Goal: Task Accomplishment & Management: Use online tool/utility

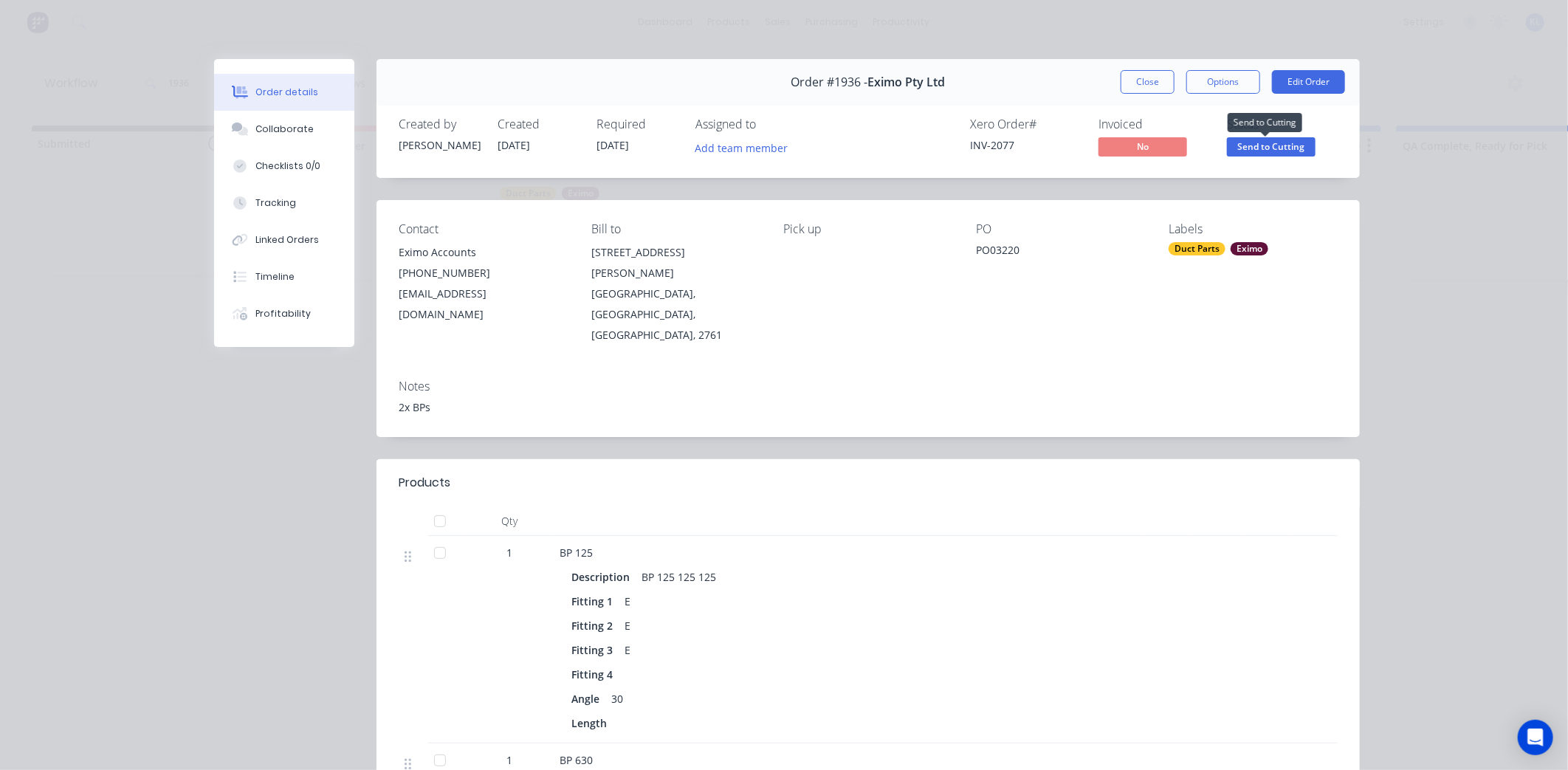
click at [1263, 144] on span "Send to Cutting" at bounding box center [1271, 146] width 89 height 19
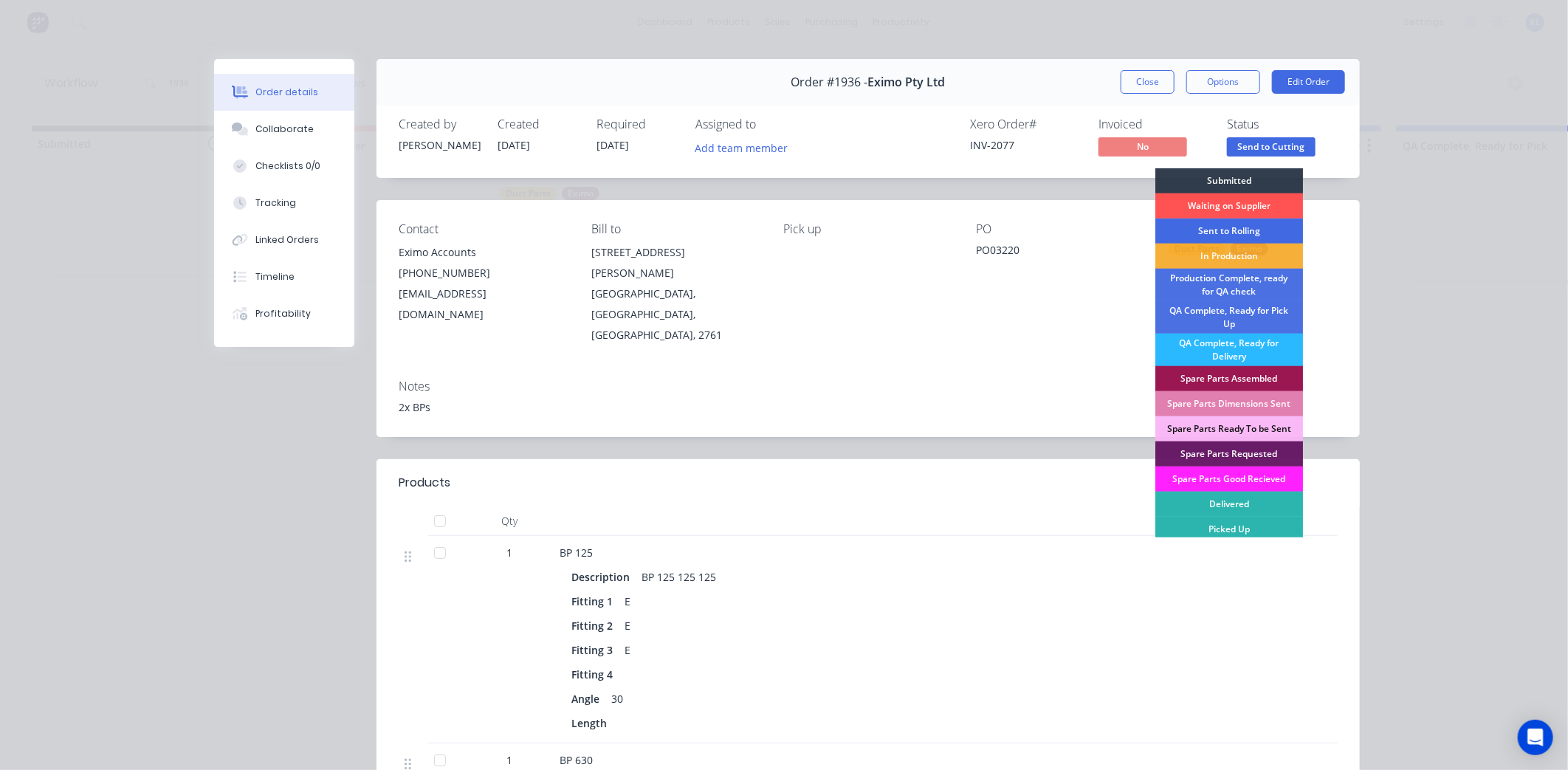
click at [1246, 231] on div "Sent to Rolling" at bounding box center [1228, 230] width 147 height 25
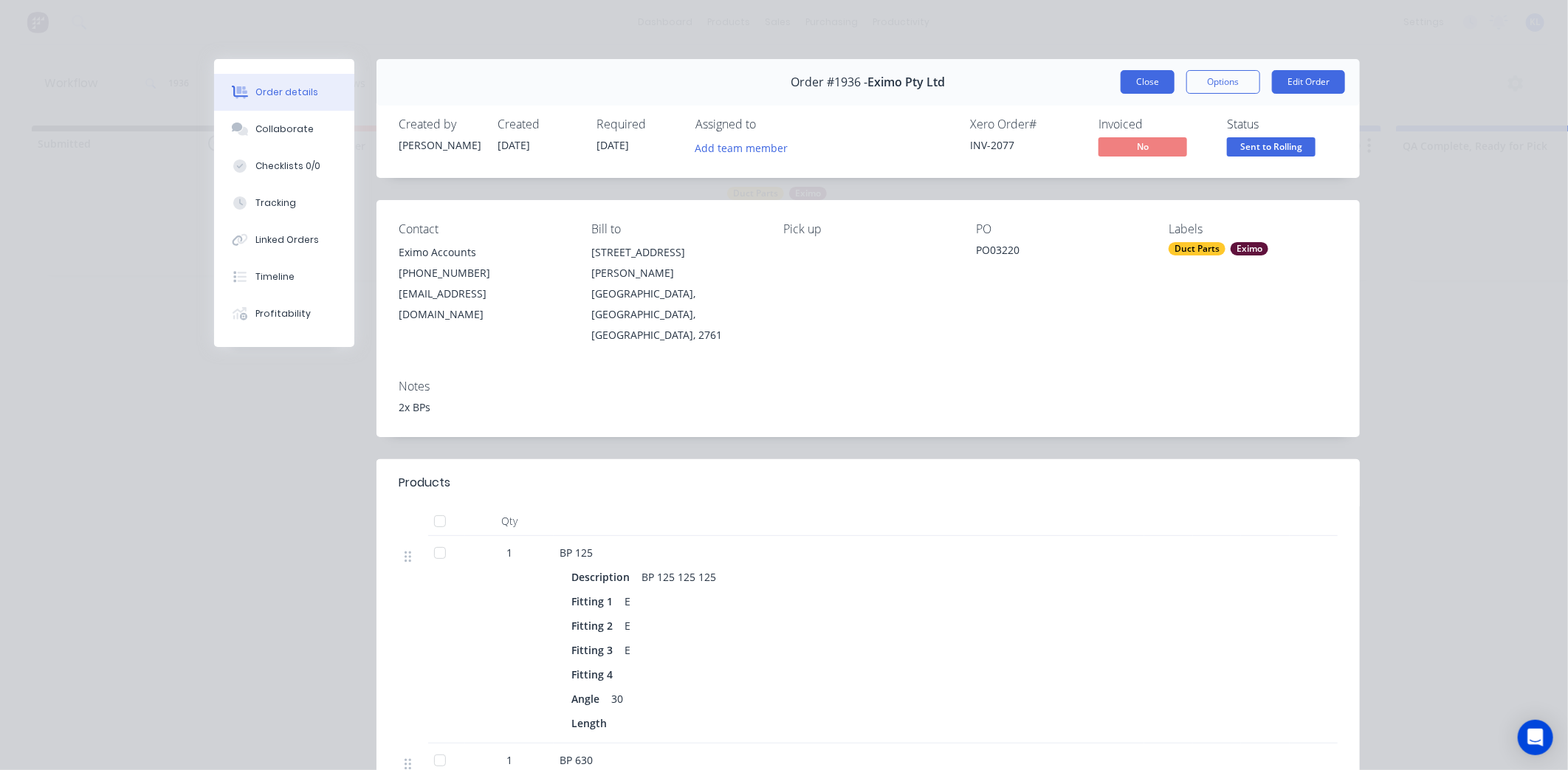
click at [1148, 89] on button "Close" at bounding box center [1148, 82] width 54 height 24
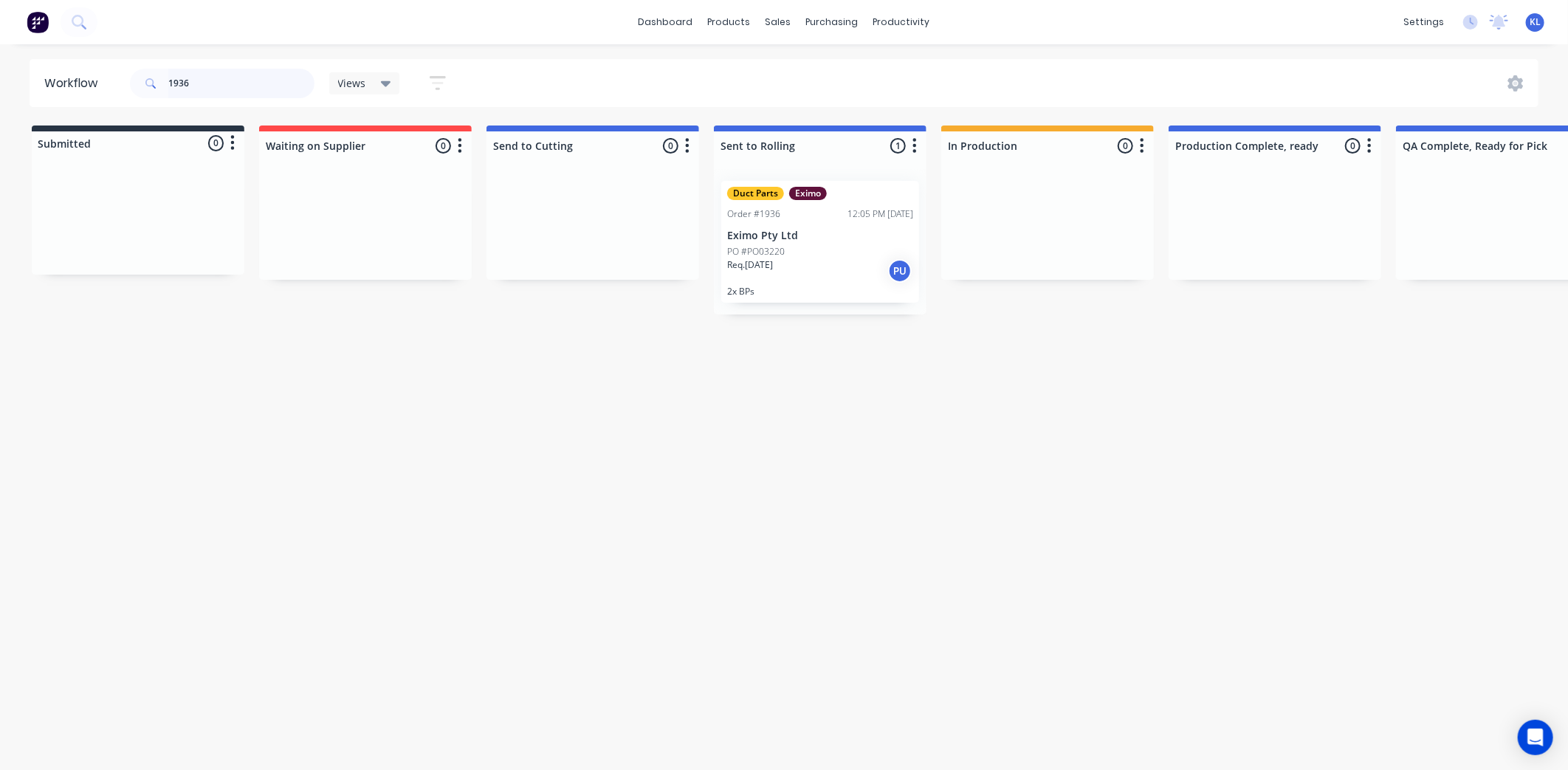
drag, startPoint x: 237, startPoint y: 81, endPoint x: 97, endPoint y: 81, distance: 140.0
click at [97, 81] on header "Workflow 1936 Views Save new view None (Default) edit All edit Production edit …" at bounding box center [784, 83] width 1510 height 48
click at [774, 28] on div "sales" at bounding box center [778, 22] width 41 height 22
drag, startPoint x: 882, startPoint y: 31, endPoint x: 897, endPoint y: 68, distance: 39.9
click at [882, 31] on div "productivity" at bounding box center [901, 22] width 71 height 22
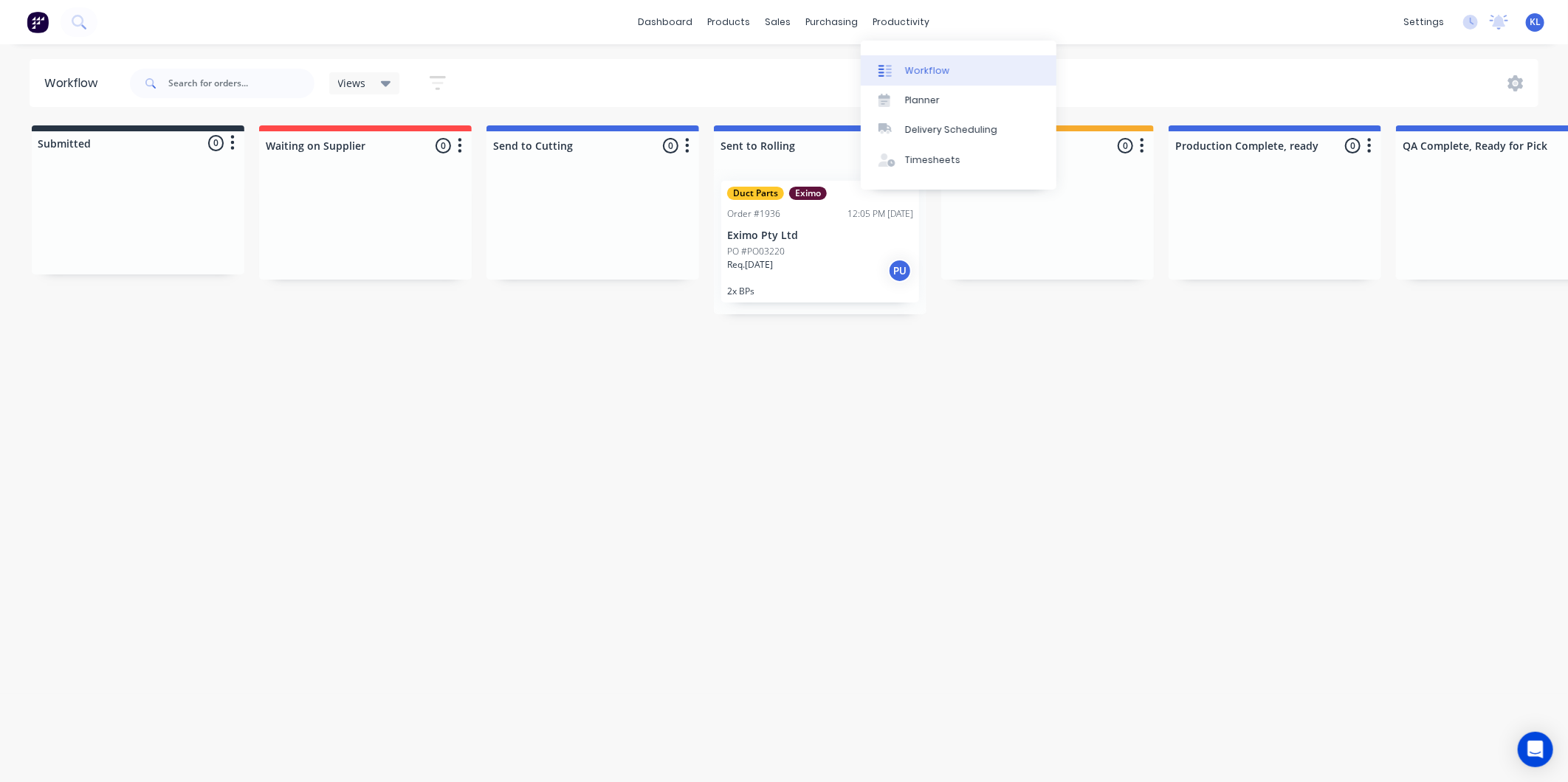
click at [901, 71] on link "Workflow" at bounding box center [958, 70] width 195 height 30
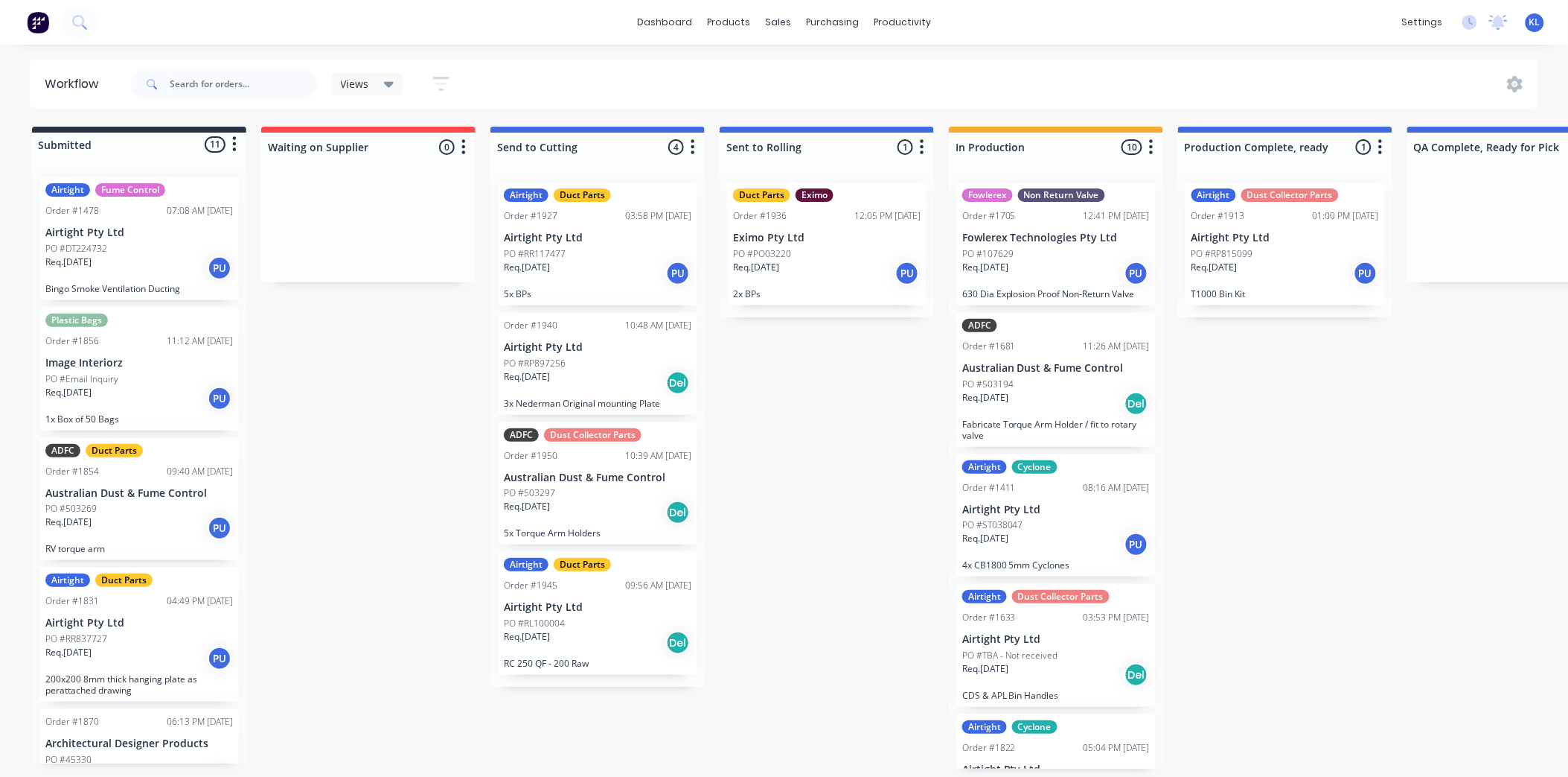
click at [597, 261] on div "Req. [DATE] PU" at bounding box center [597, 273] width 188 height 25
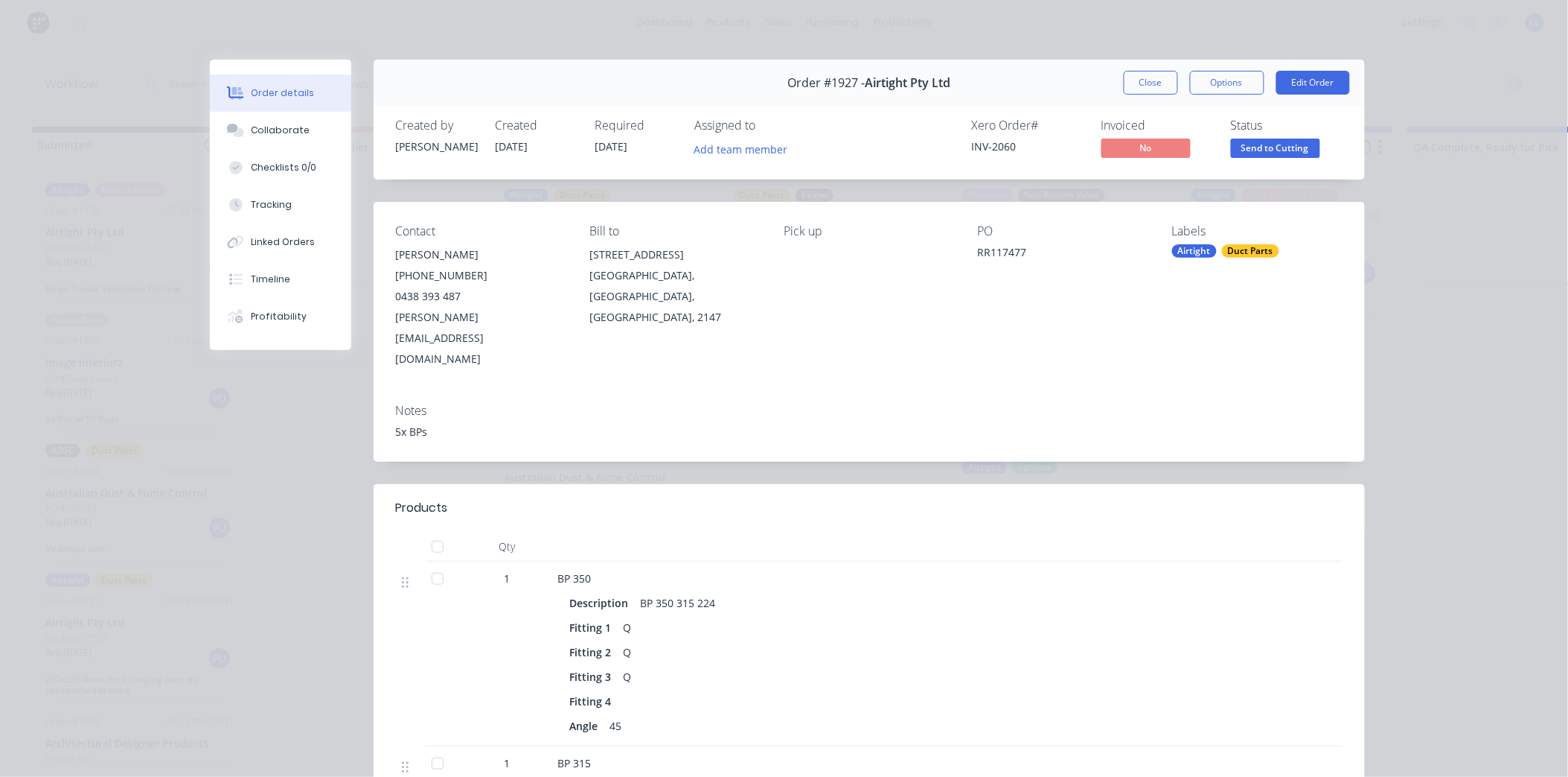
click at [1263, 147] on span "Send to Cutting" at bounding box center [1276, 148] width 90 height 19
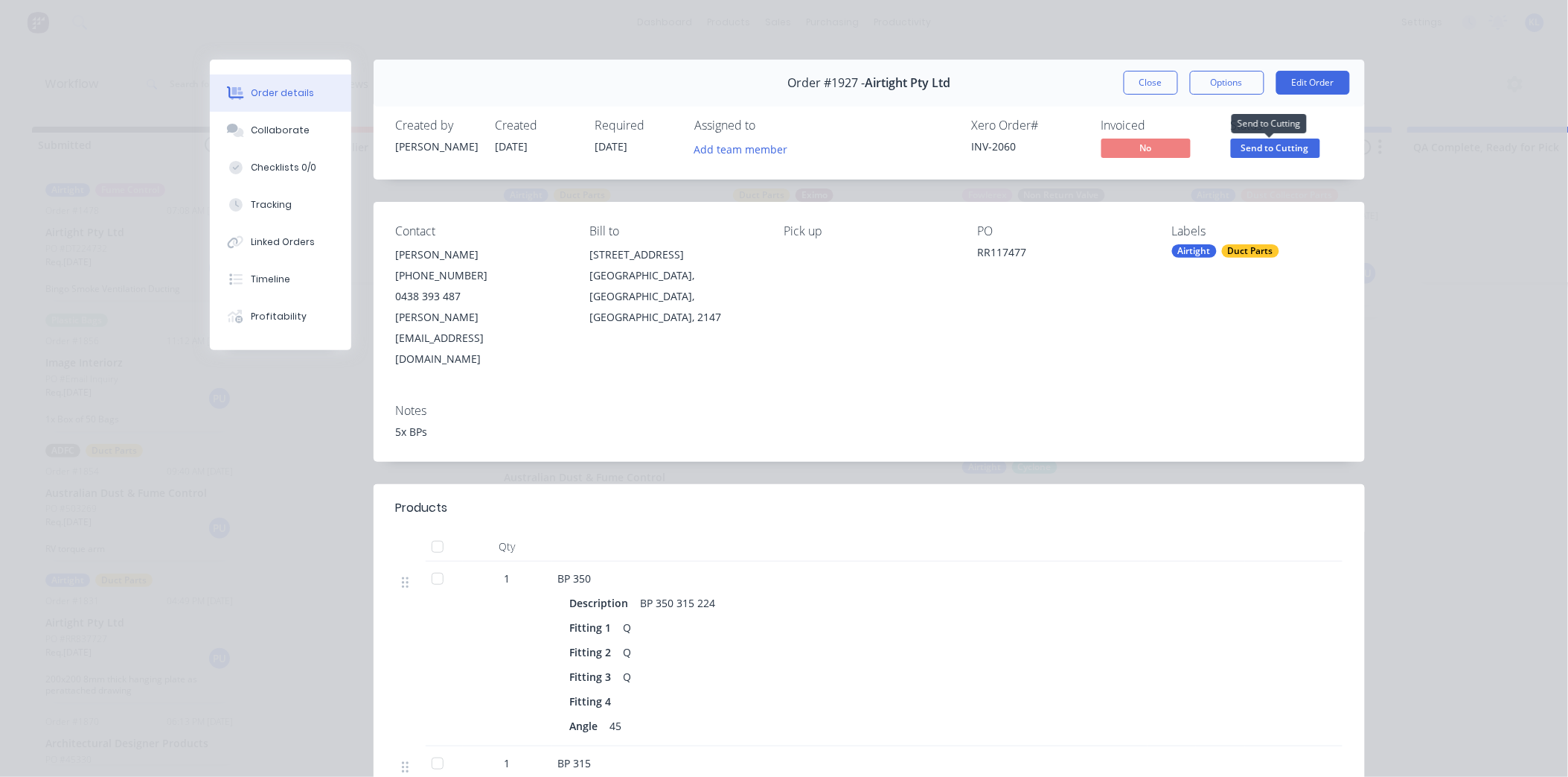
click at [1263, 144] on span "Send to Cutting" at bounding box center [1276, 148] width 90 height 19
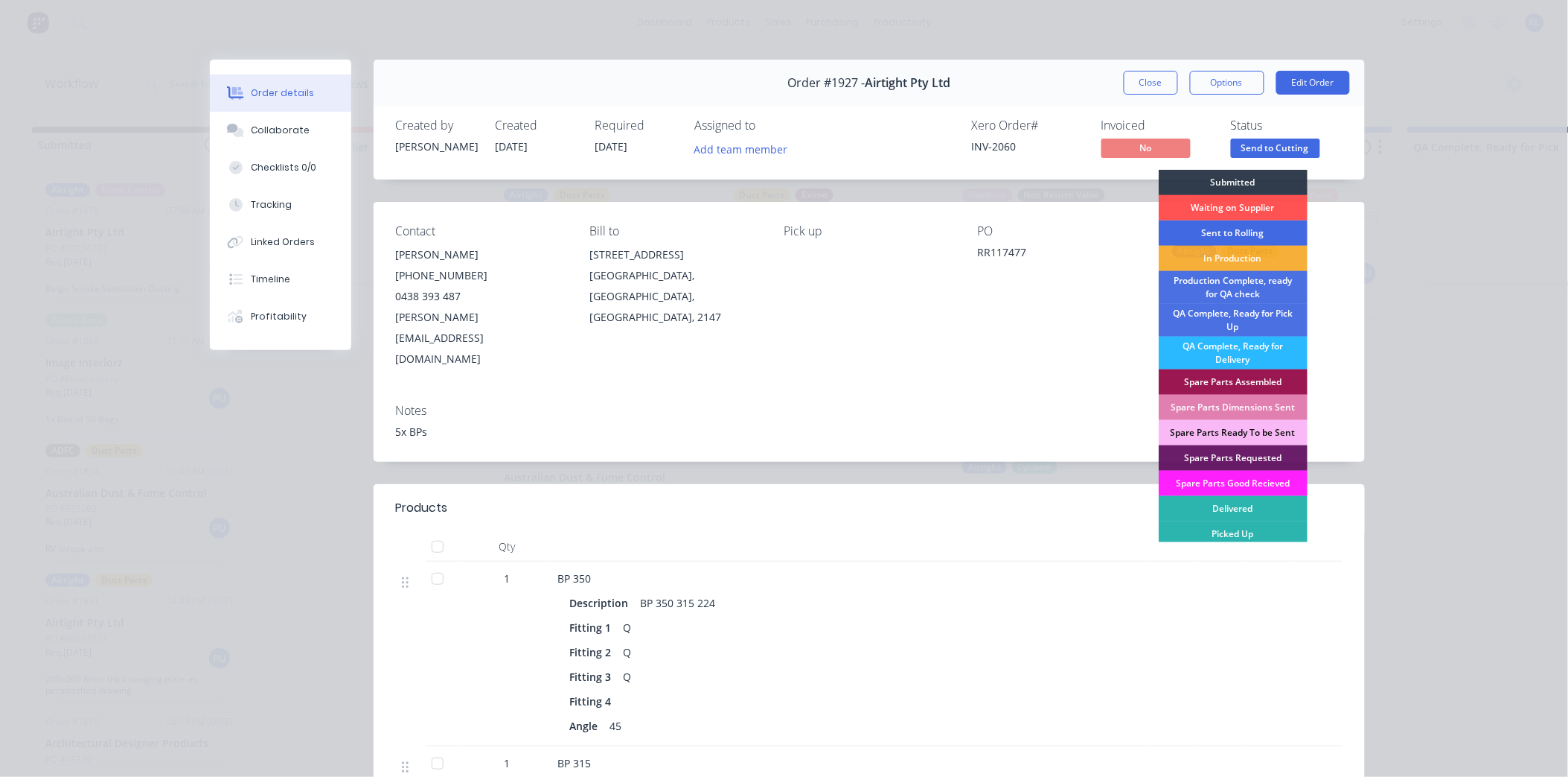
click at [1244, 226] on div "Sent to Rolling" at bounding box center [1233, 233] width 148 height 25
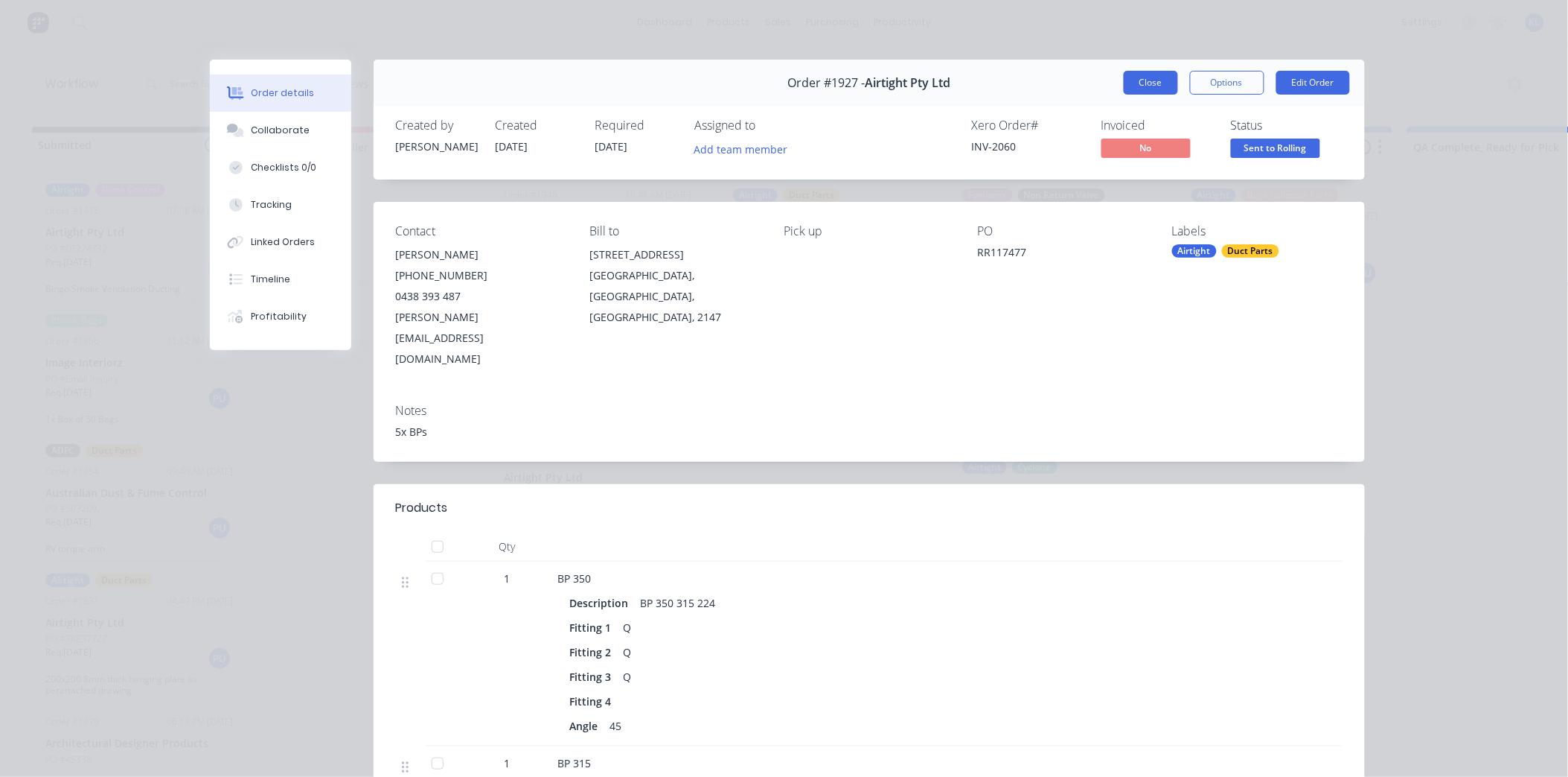
click at [1166, 79] on button "Close" at bounding box center [1151, 83] width 54 height 24
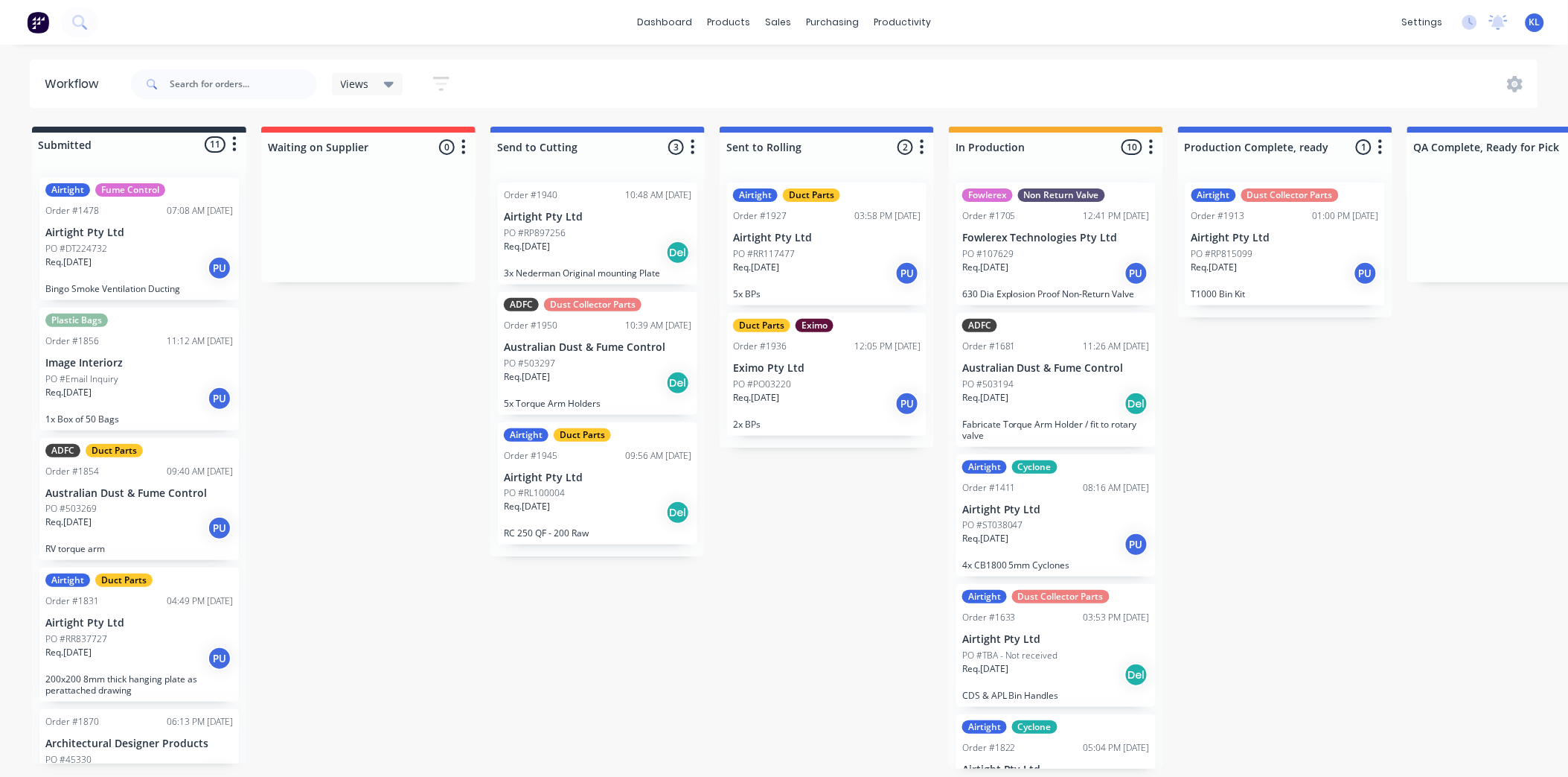
click at [590, 516] on div "Req. [DATE] Del" at bounding box center [597, 512] width 188 height 25
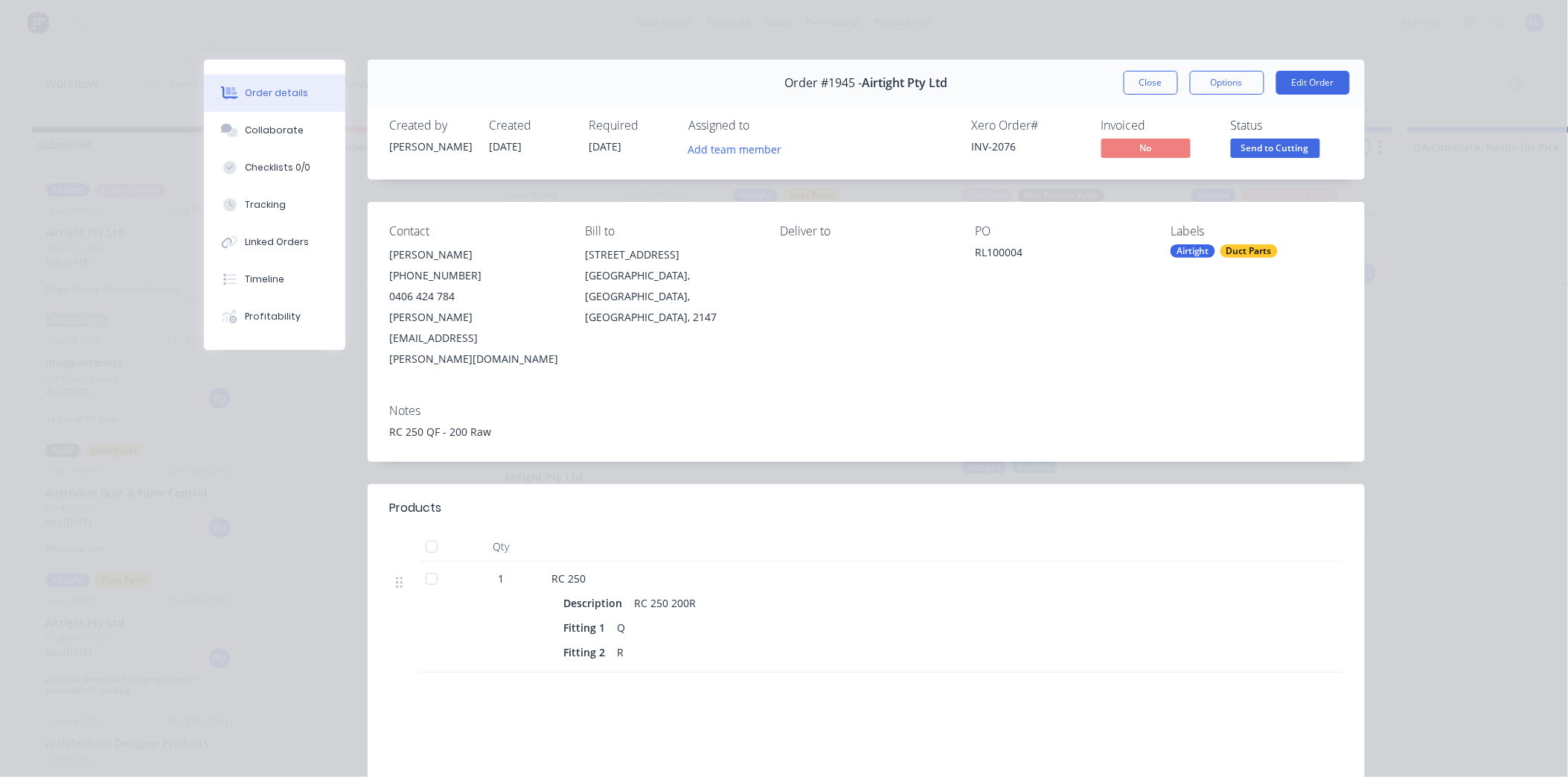
click at [1307, 148] on span "Send to Cutting" at bounding box center [1276, 148] width 90 height 19
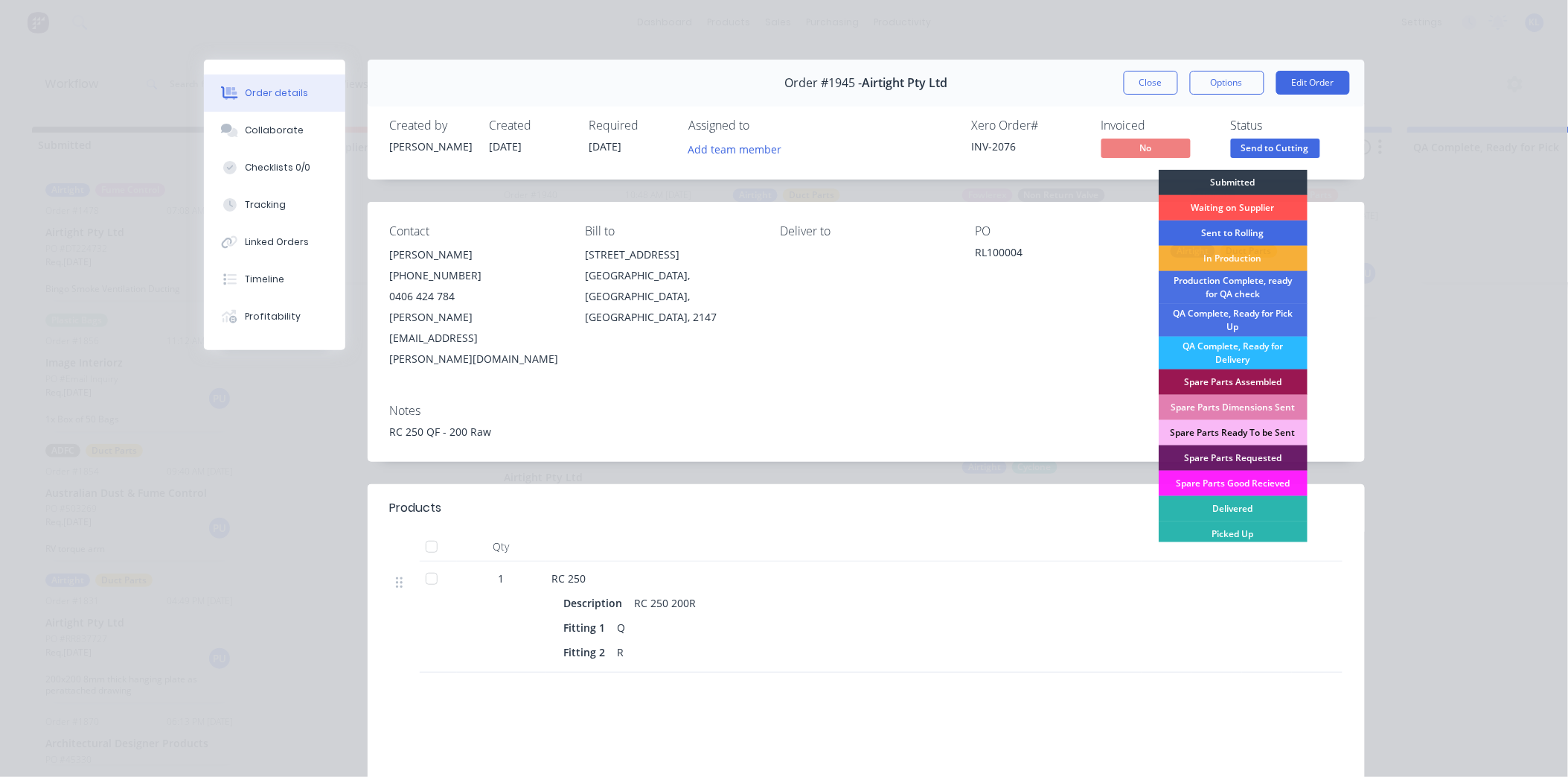
click at [1236, 232] on div "Sent to Rolling" at bounding box center [1233, 233] width 148 height 25
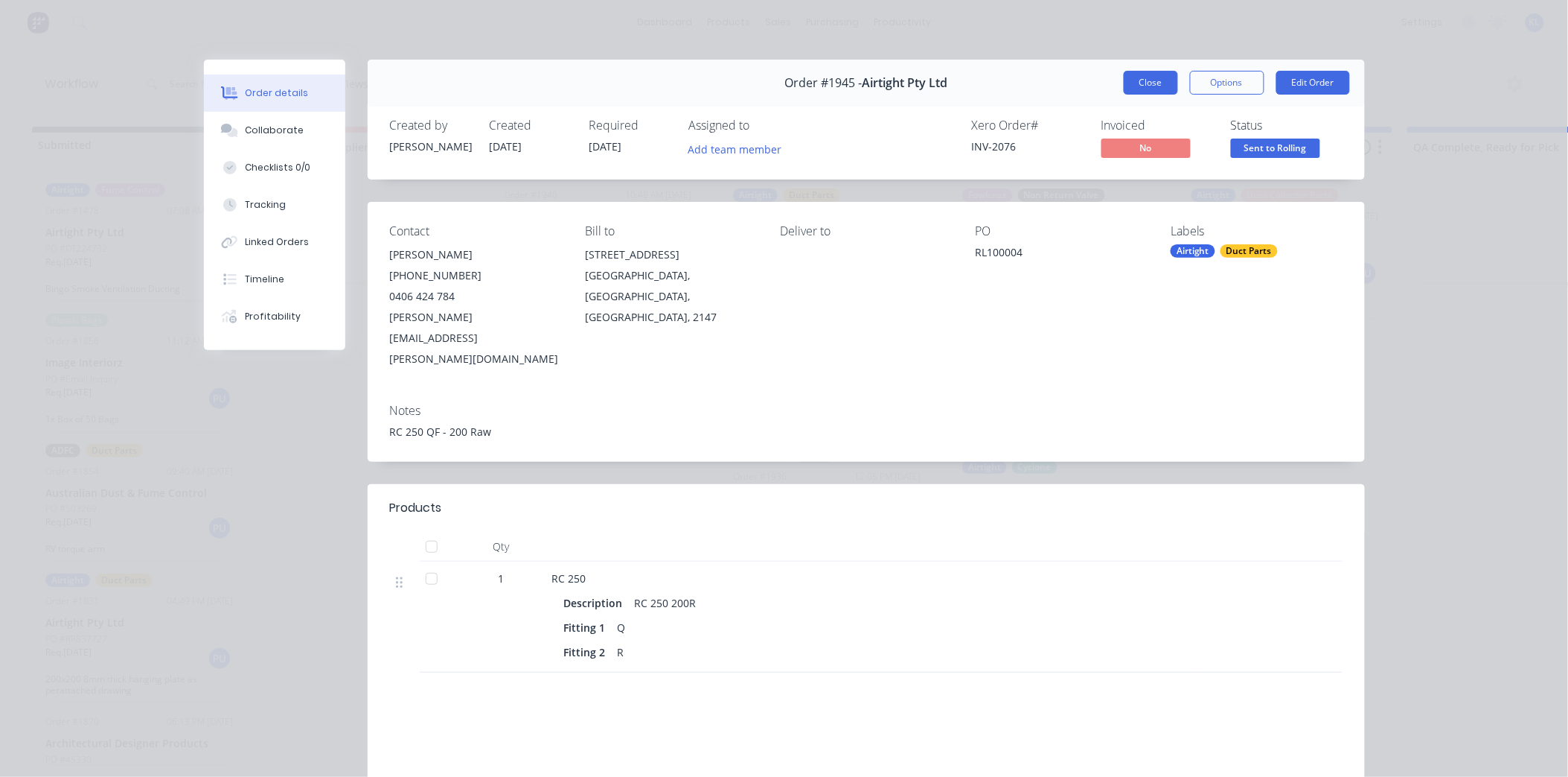
click at [1127, 86] on button "Close" at bounding box center [1151, 83] width 54 height 24
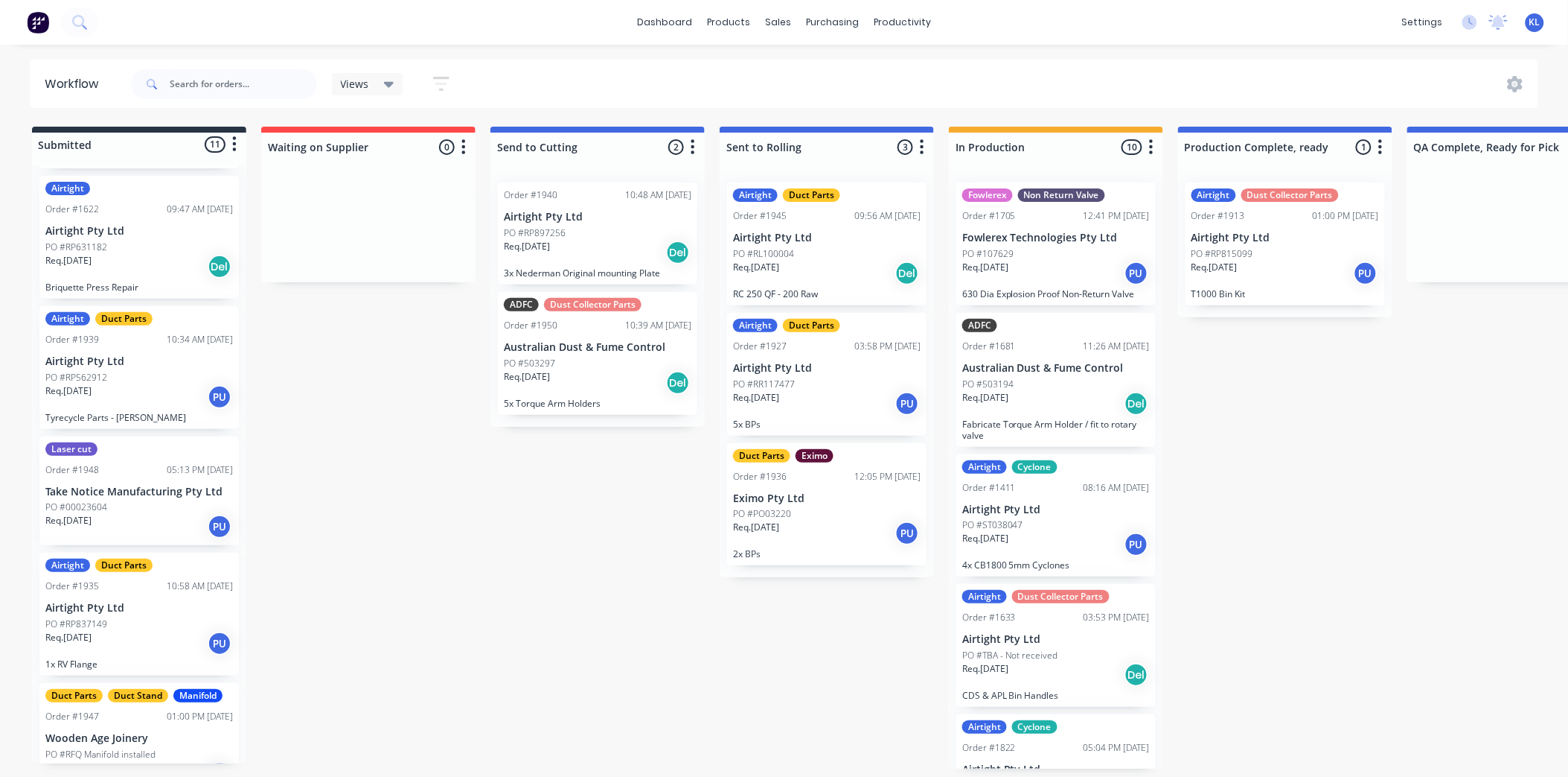
scroll to position [786, 0]
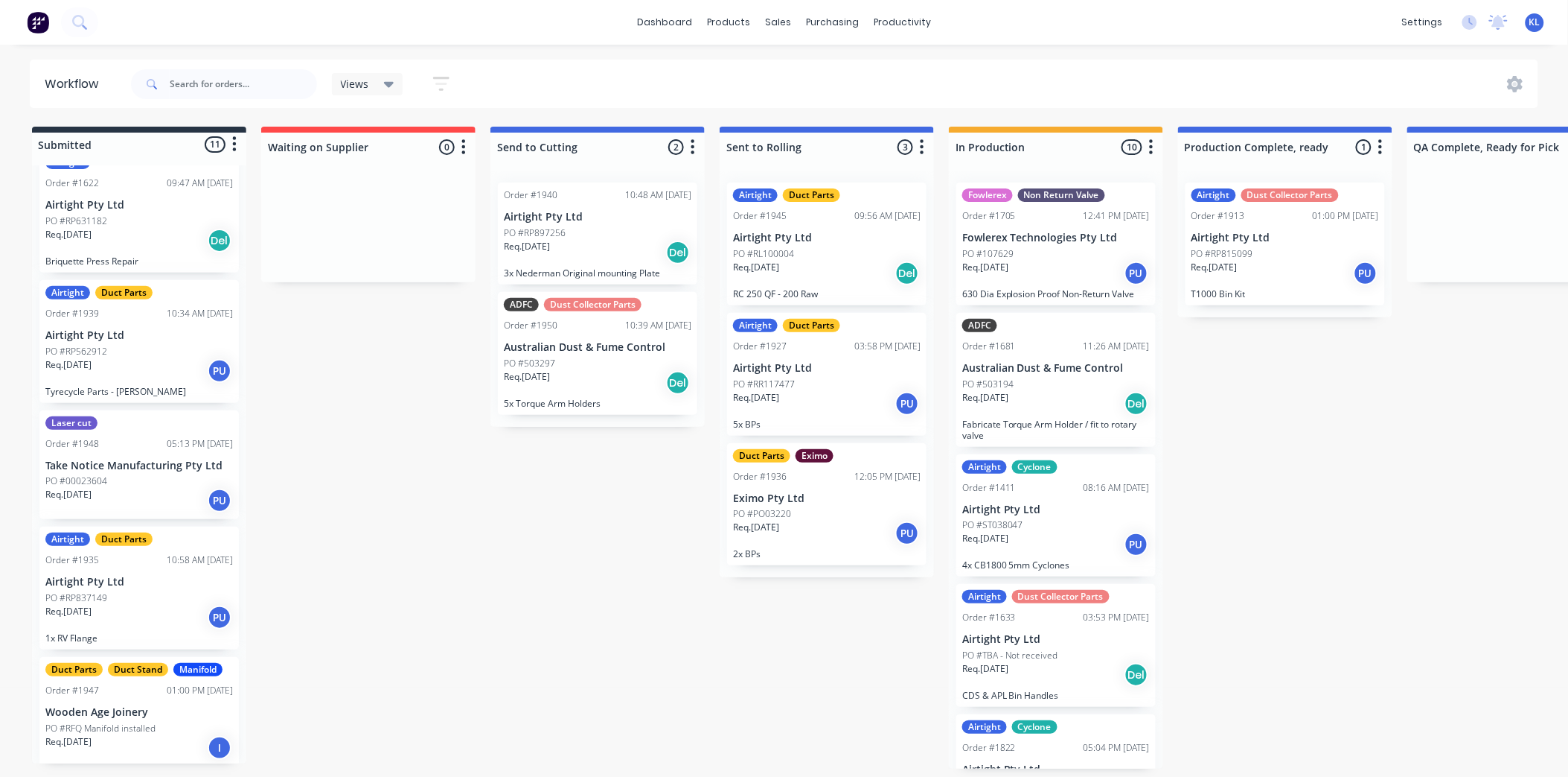
click at [170, 741] on div "Req. [DATE] I" at bounding box center [139, 747] width 188 height 25
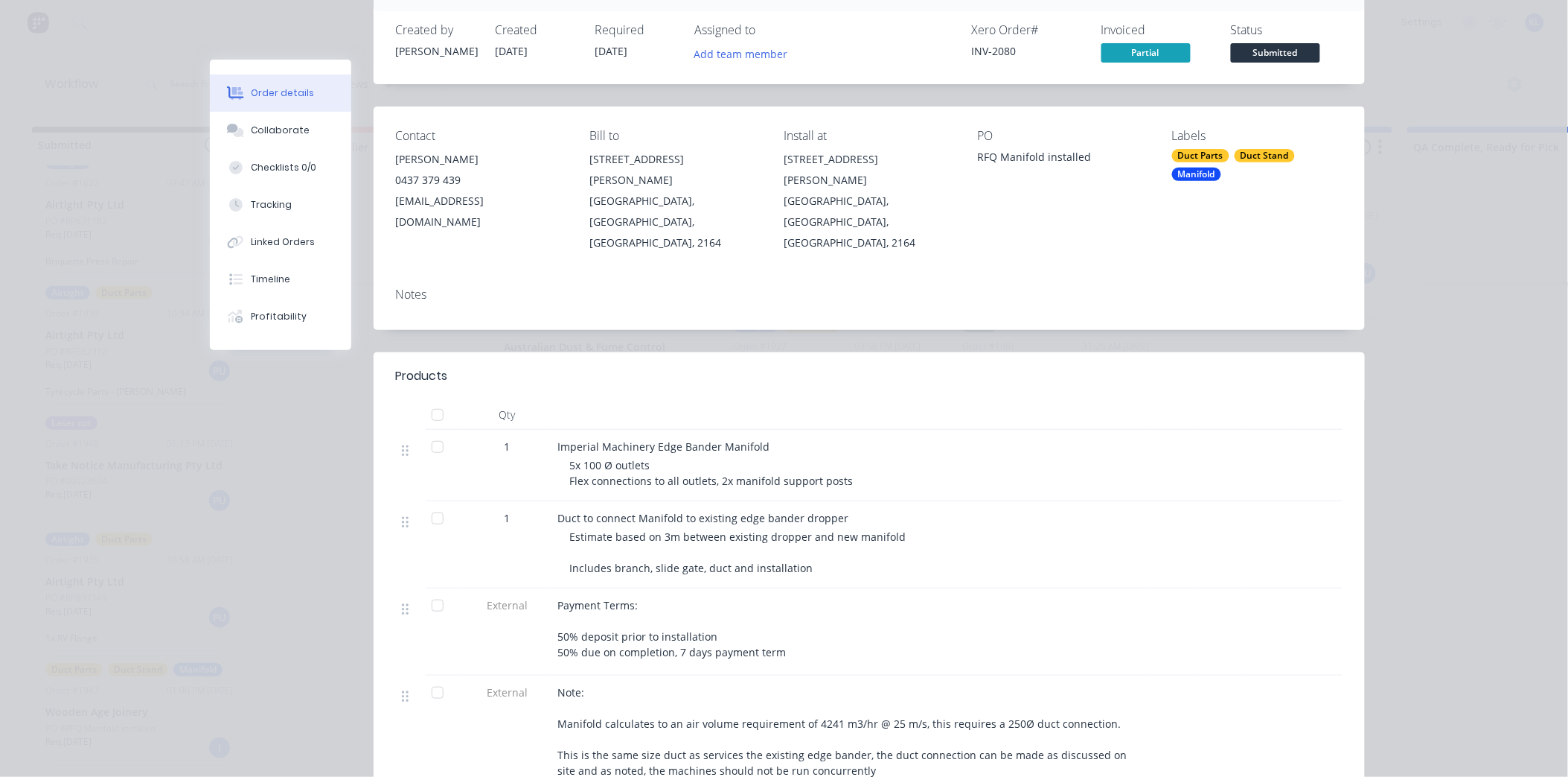
scroll to position [0, 0]
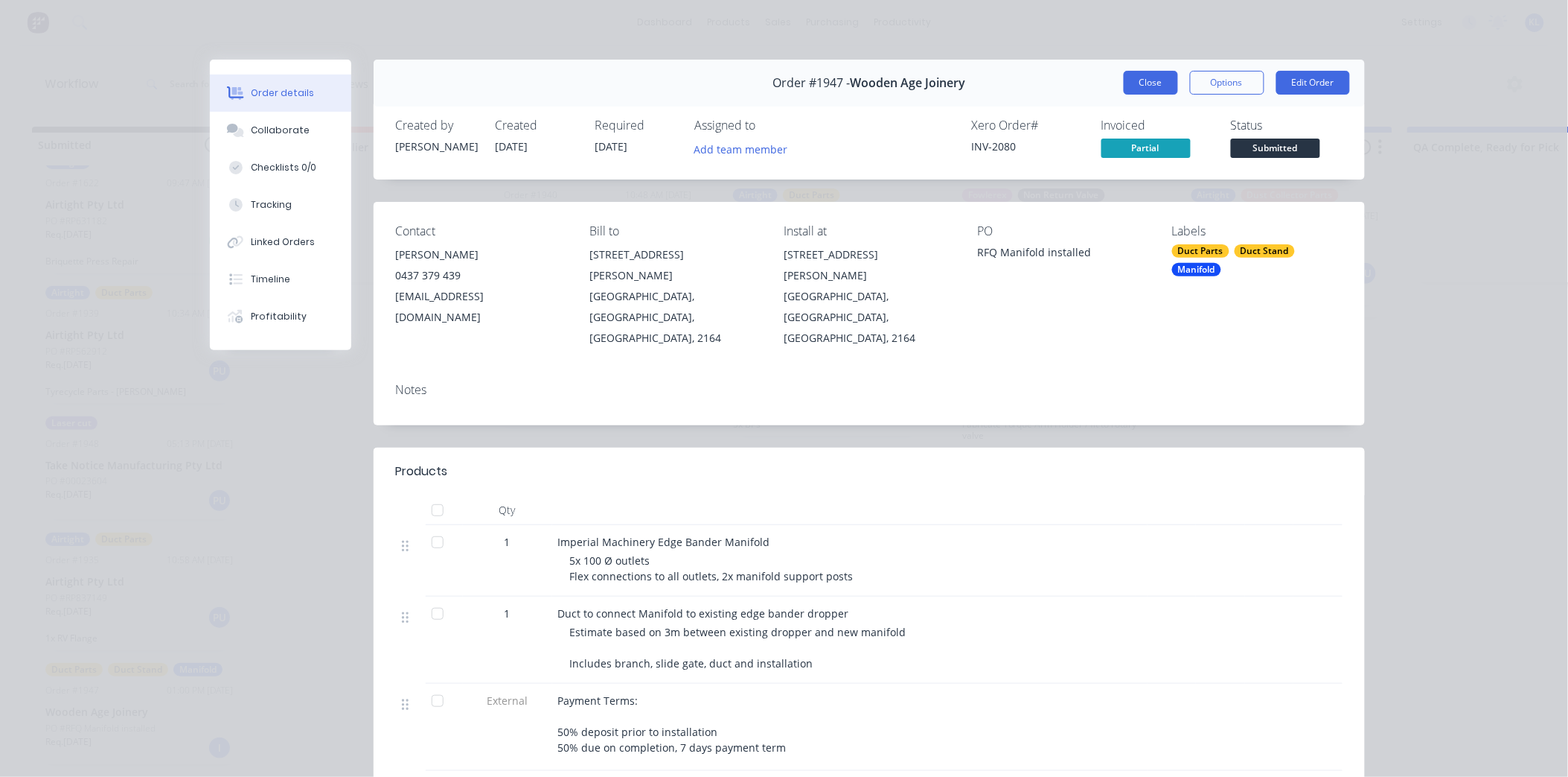
click at [1155, 72] on button "Close" at bounding box center [1151, 83] width 54 height 24
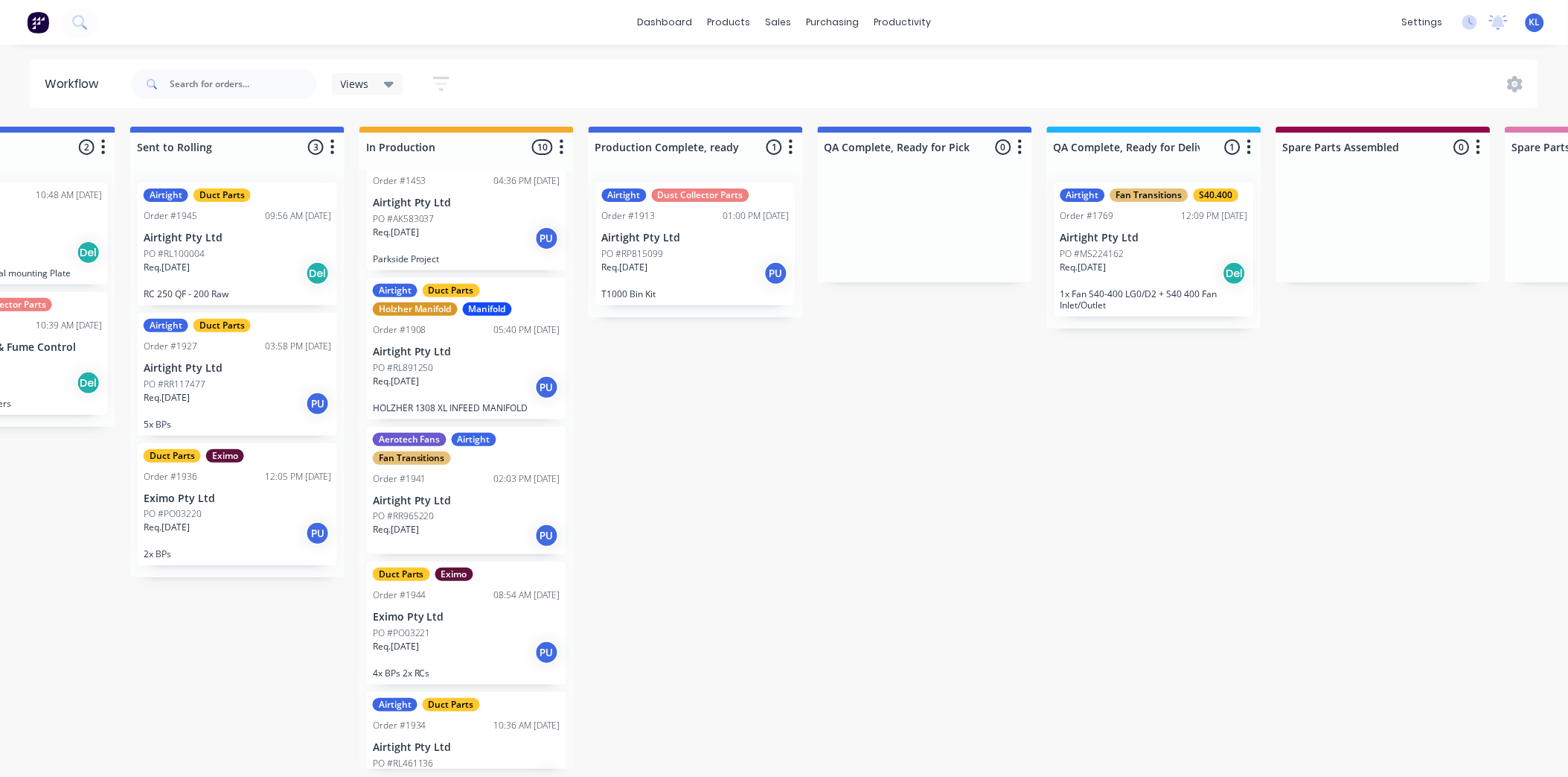
scroll to position [744, 0]
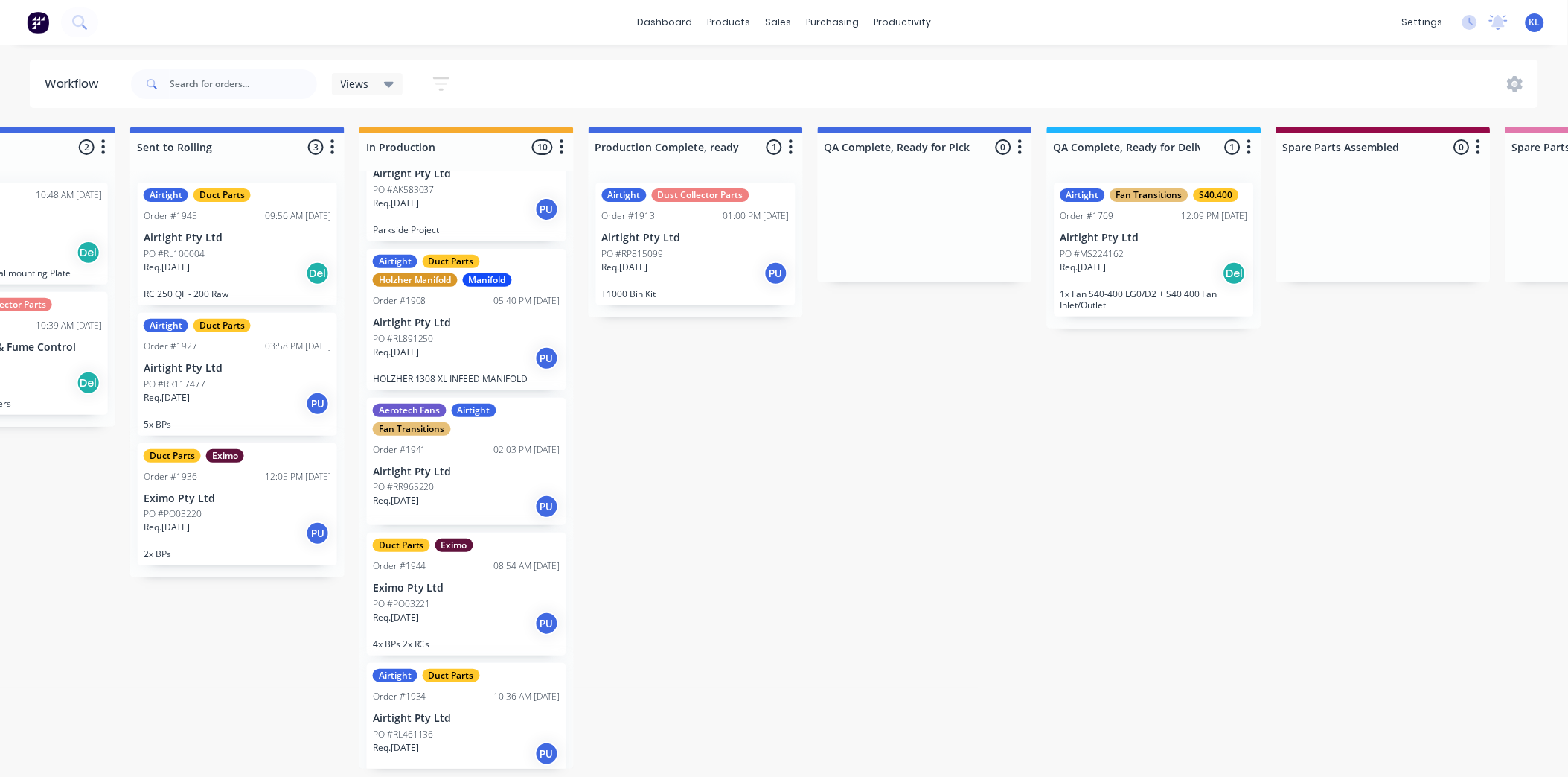
click at [502, 346] on div "Req. [DATE] PU" at bounding box center [467, 358] width 188 height 25
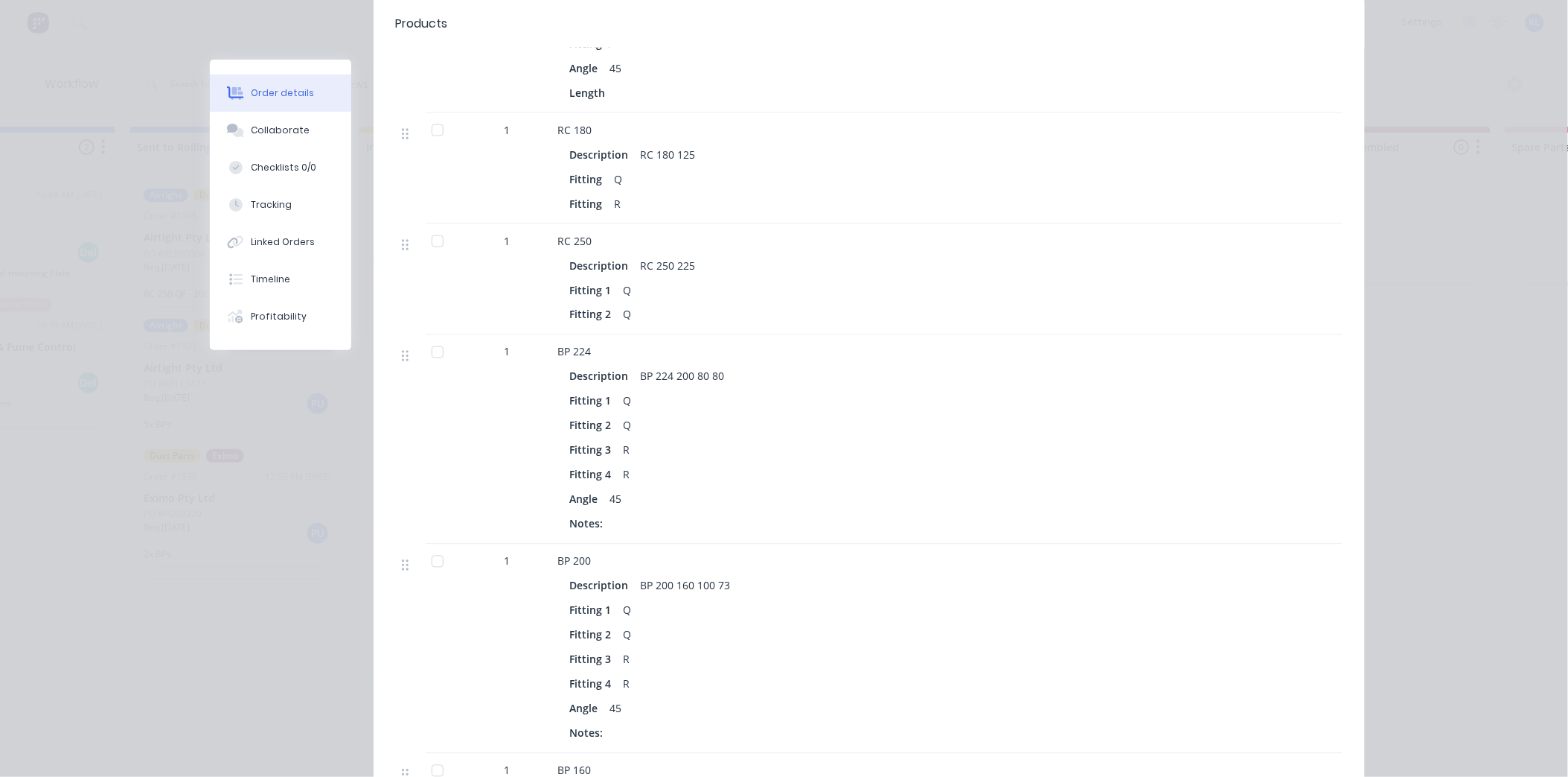
drag, startPoint x: 697, startPoint y: 453, endPoint x: 867, endPoint y: 404, distance: 176.9
click at [867, 440] on div "Fitting 3 R" at bounding box center [850, 450] width 560 height 21
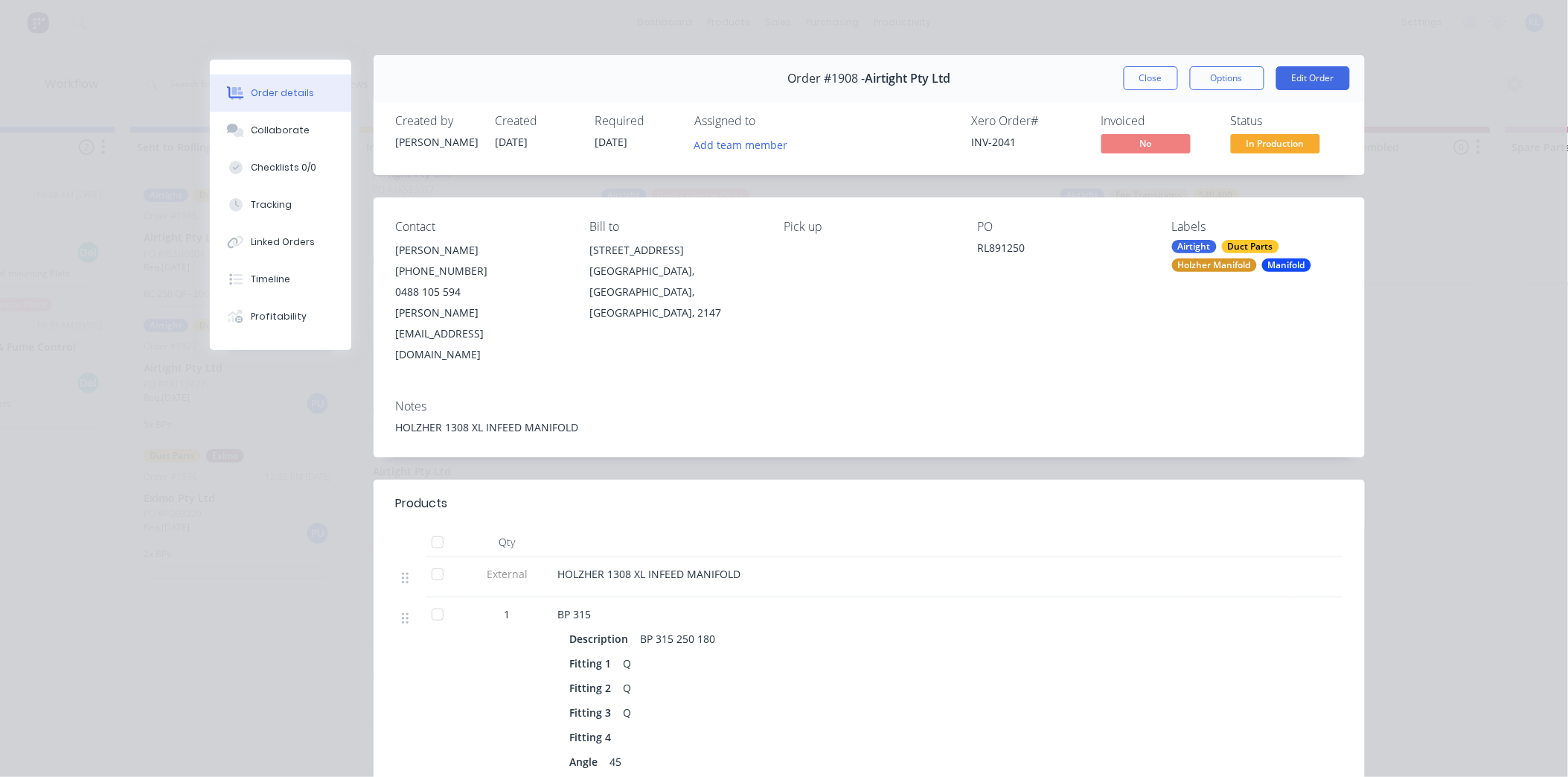
scroll to position [0, 0]
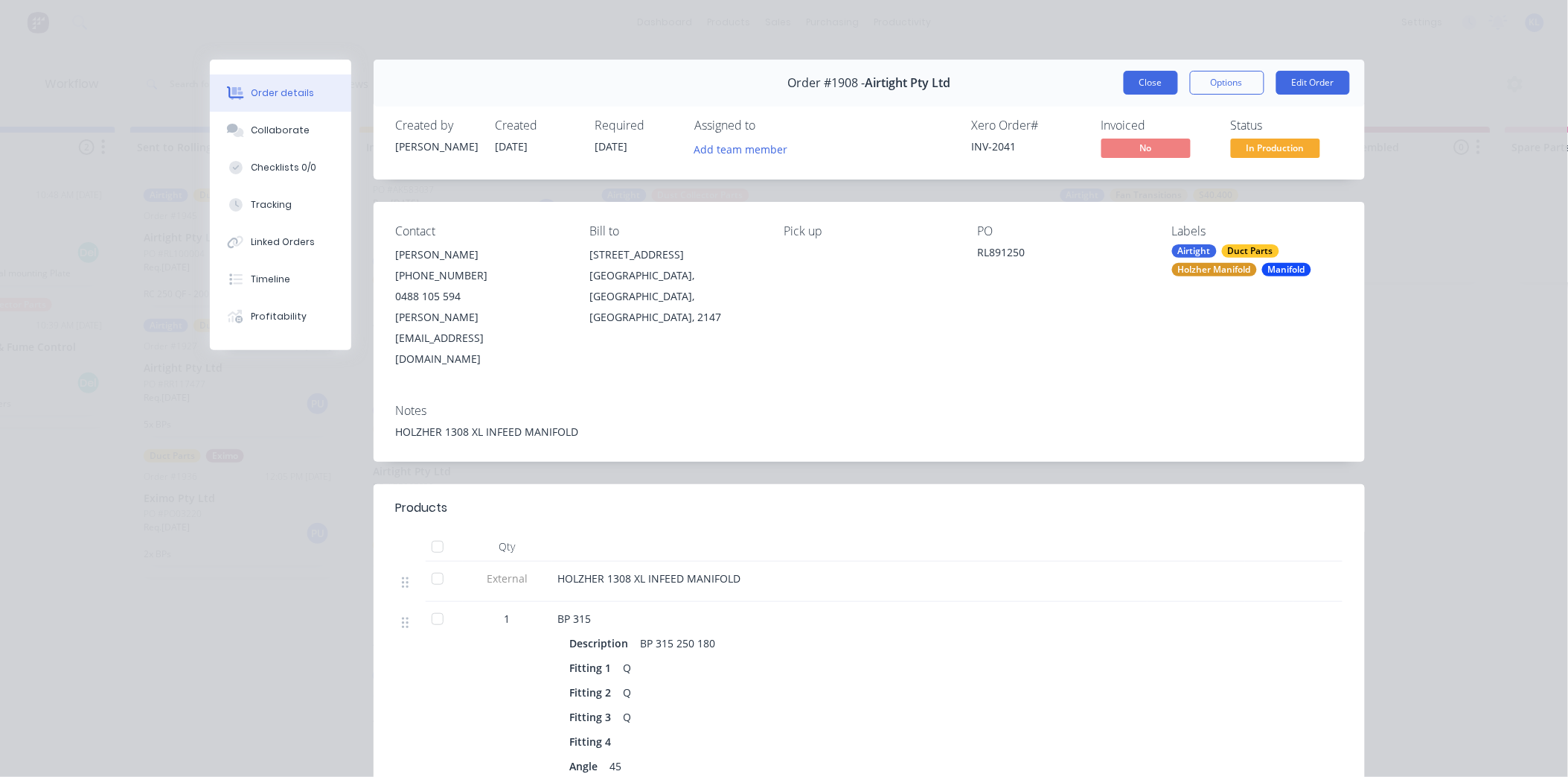
click at [1165, 83] on button "Close" at bounding box center [1151, 83] width 54 height 24
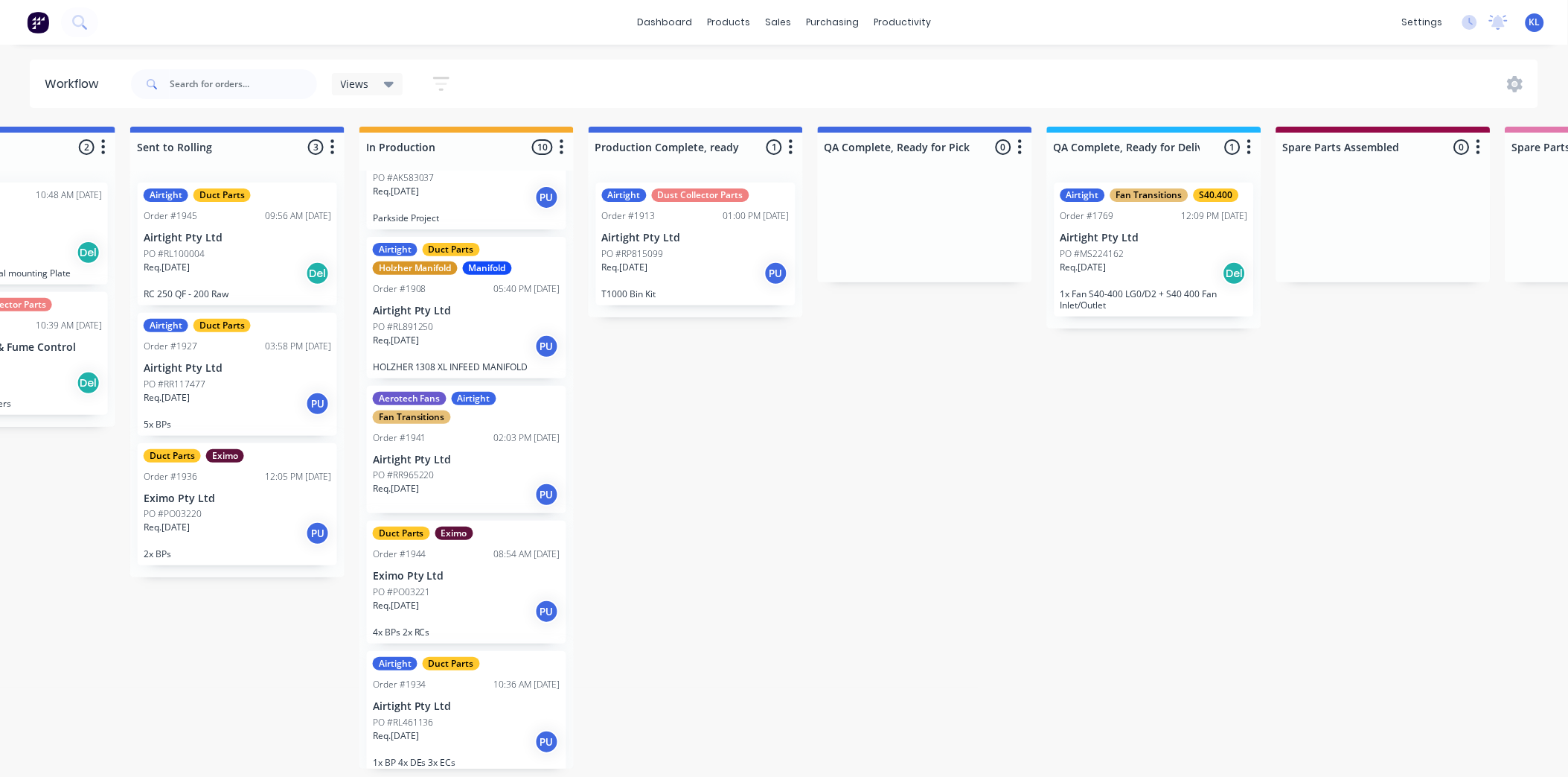
scroll to position [759, 0]
click at [516, 586] on div "PO #PO03221" at bounding box center [467, 589] width 188 height 13
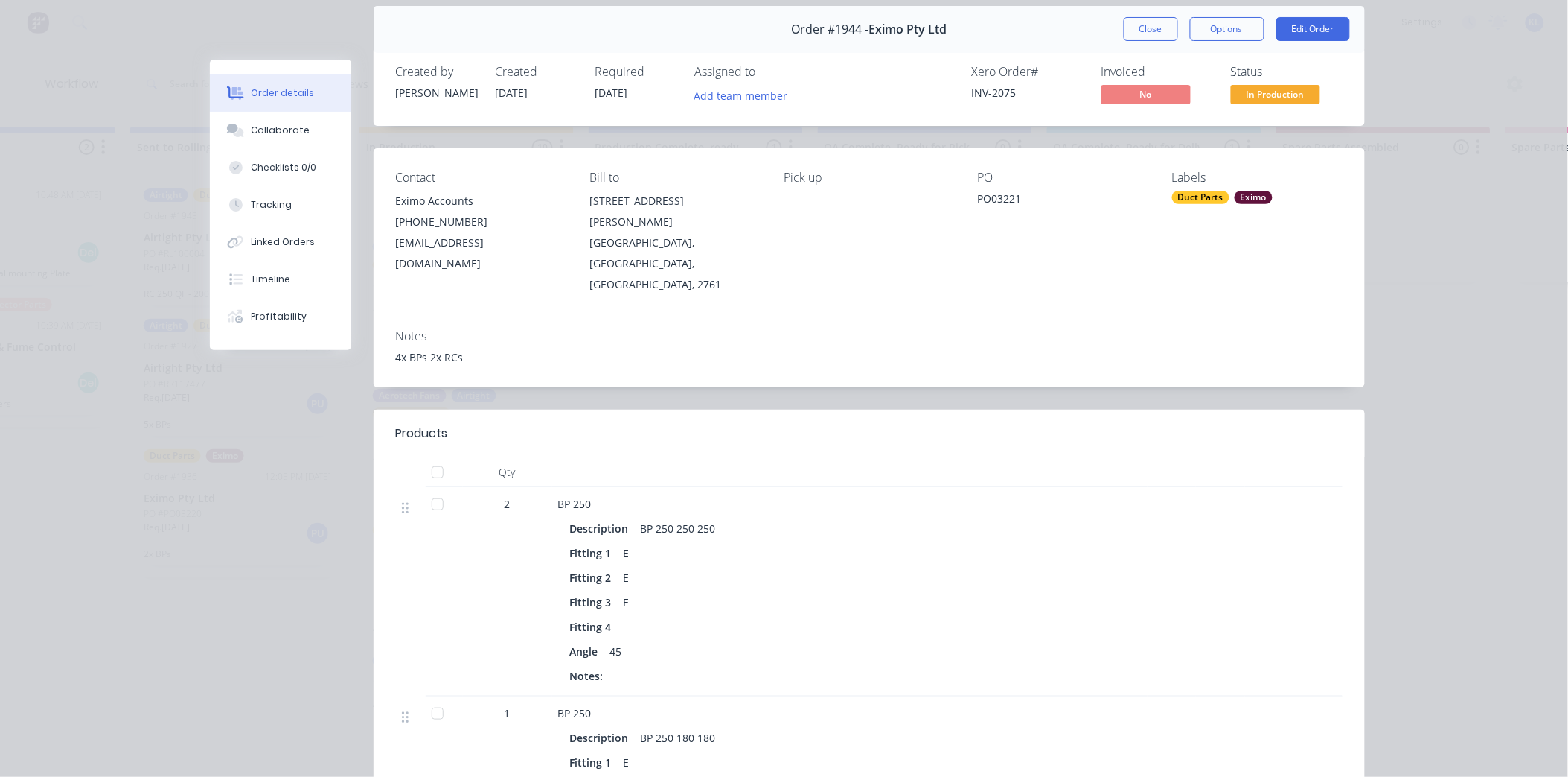
scroll to position [0, 0]
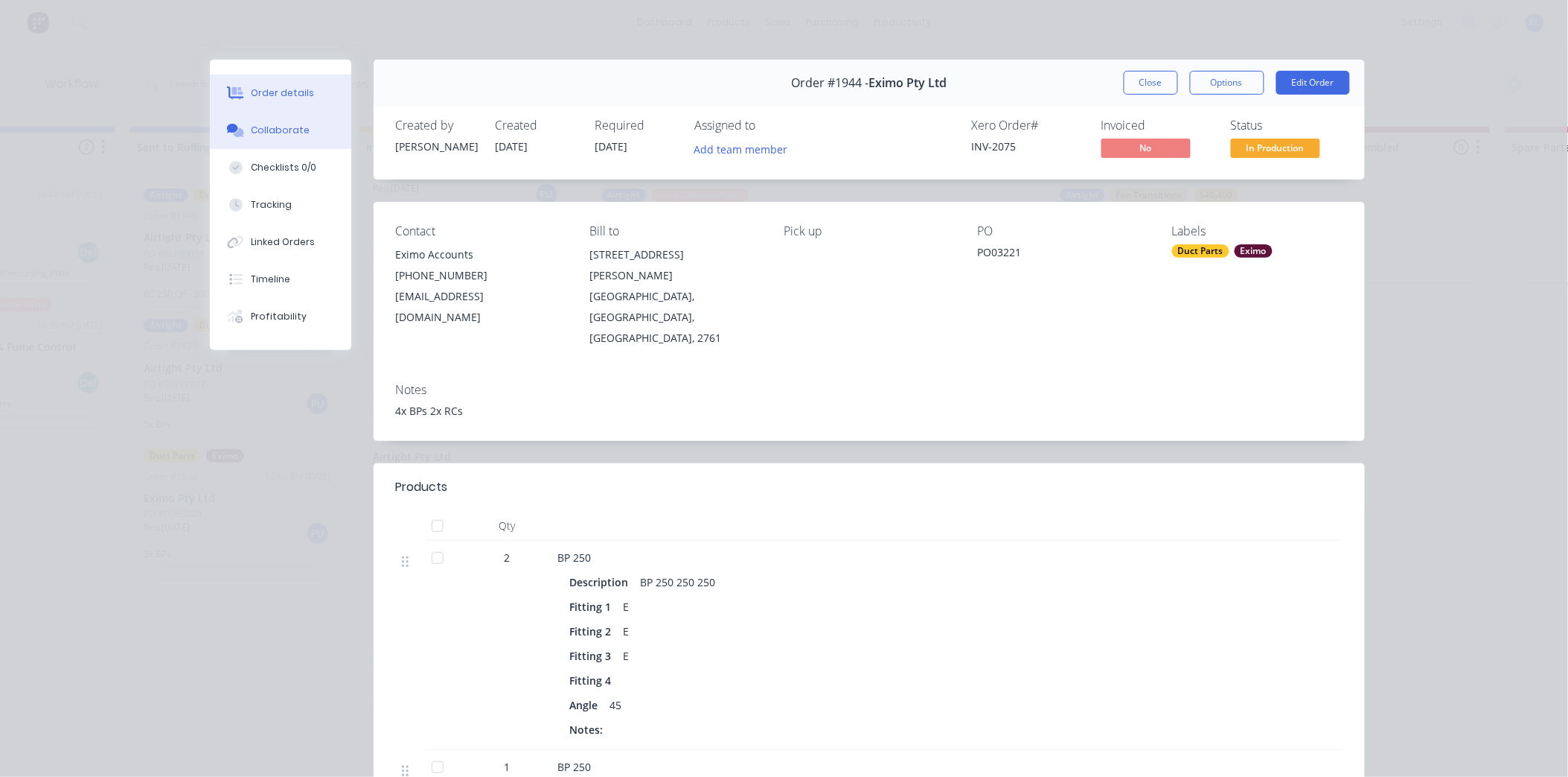
click at [314, 134] on button "Collaborate" at bounding box center [281, 131] width 142 height 37
